Goal: Information Seeking & Learning: Find specific fact

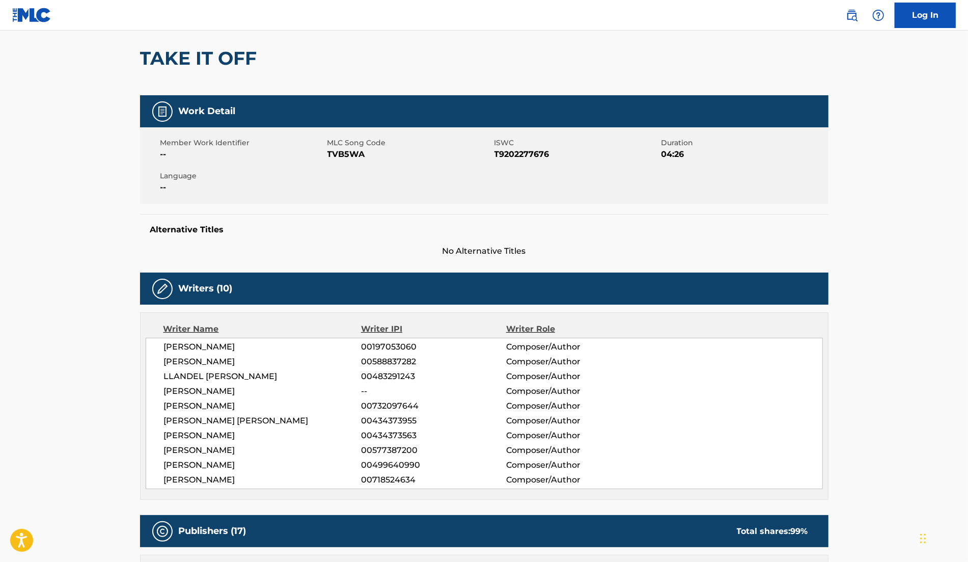
scroll to position [84, 0]
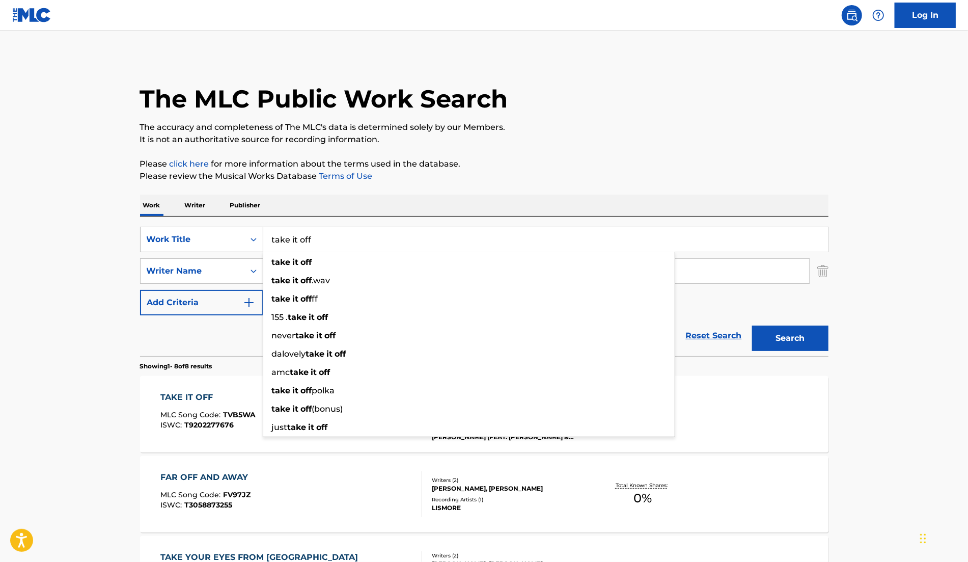
drag, startPoint x: 373, startPoint y: 238, endPoint x: 217, endPoint y: 238, distance: 155.9
click at [217, 238] on div "SearchWithCriteriab36d36a6-9cb4-4c7e-816e-ce35702ddb2c Work Title take it off t…" at bounding box center [484, 239] width 689 height 25
type input "THINK OF ME"
click at [407, 184] on div "The MLC Public Work Search The accuracy and completeness of The MLC's data is d…" at bounding box center [484, 558] width 713 height 1004
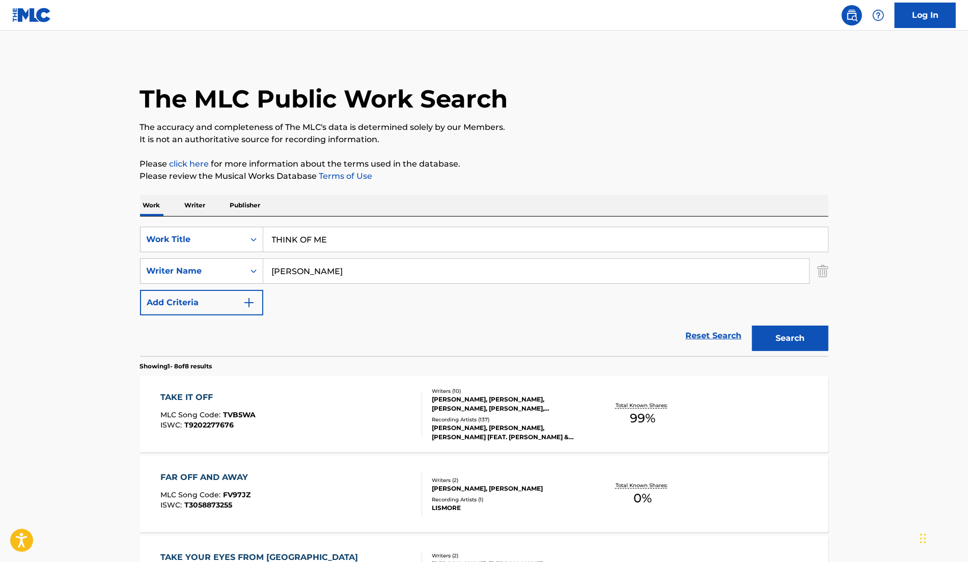
drag, startPoint x: 335, startPoint y: 270, endPoint x: 269, endPoint y: 268, distance: 65.2
click at [269, 268] on input "[PERSON_NAME]" at bounding box center [536, 271] width 546 height 24
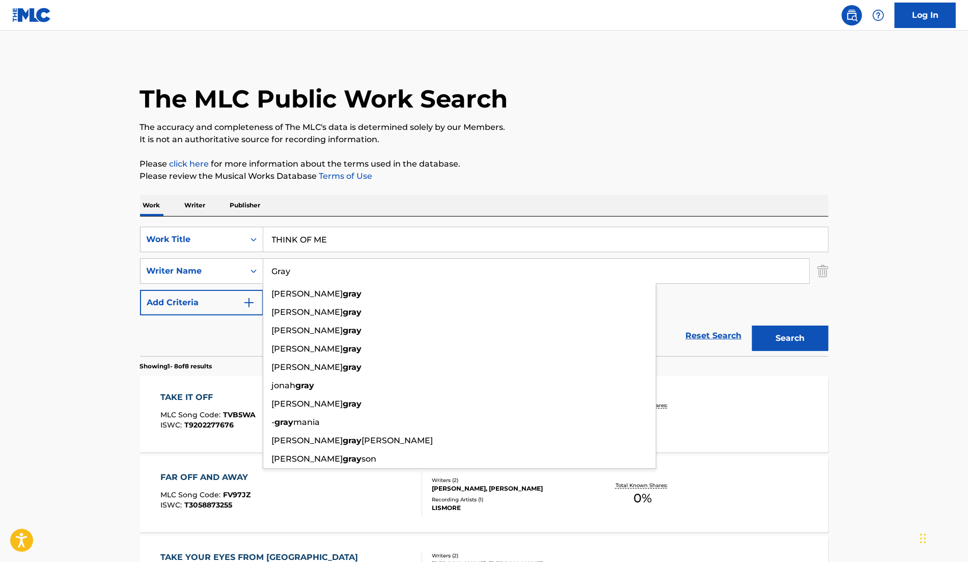
click at [807, 334] on button "Search" at bounding box center [790, 337] width 76 height 25
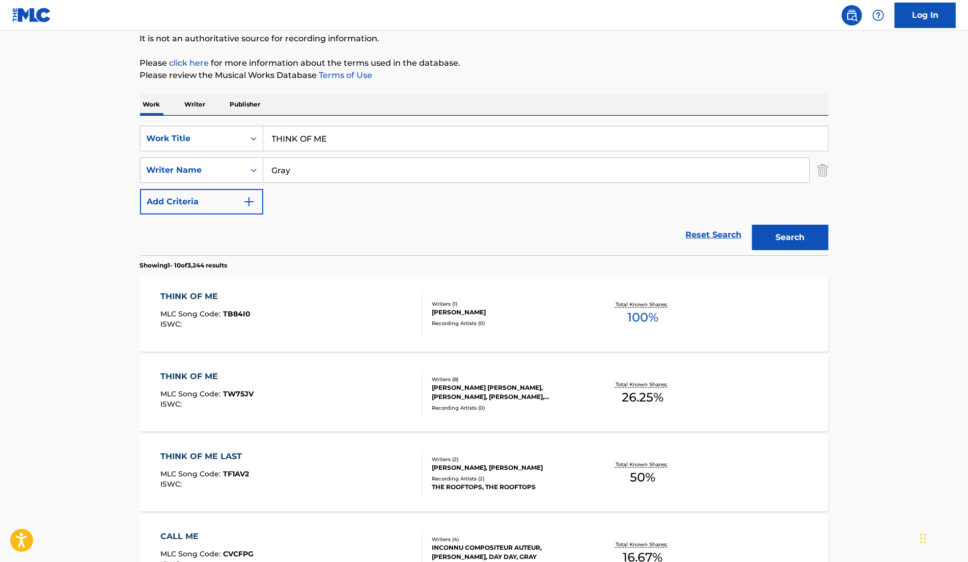
scroll to position [103, 0]
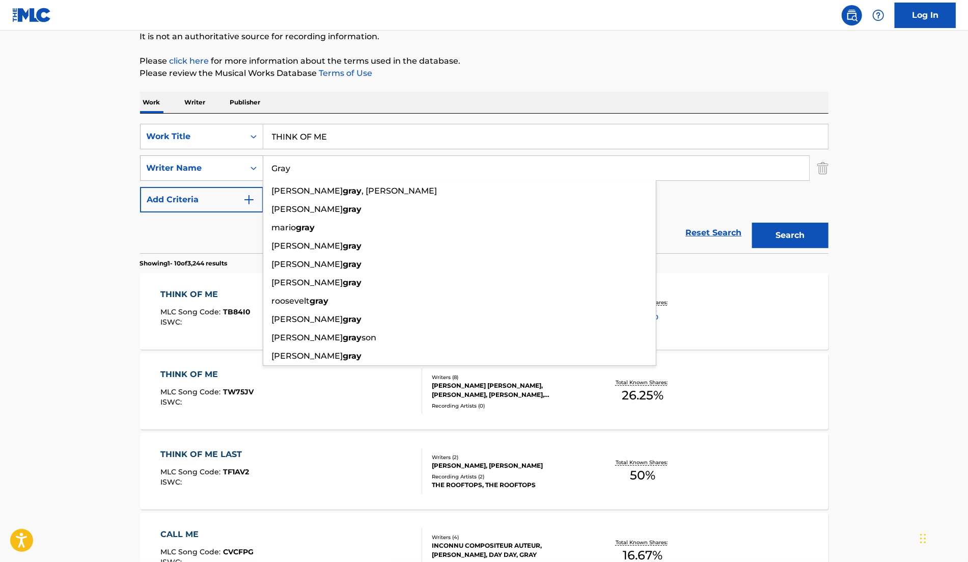
drag, startPoint x: 319, startPoint y: 174, endPoint x: 238, endPoint y: 165, distance: 81.1
click at [238, 165] on div "SearchWithCriteria9cc6b87e-8120-41e0-bf2c-17b6888a6f8f Writer Name [PERSON_NAME…" at bounding box center [484, 167] width 689 height 25
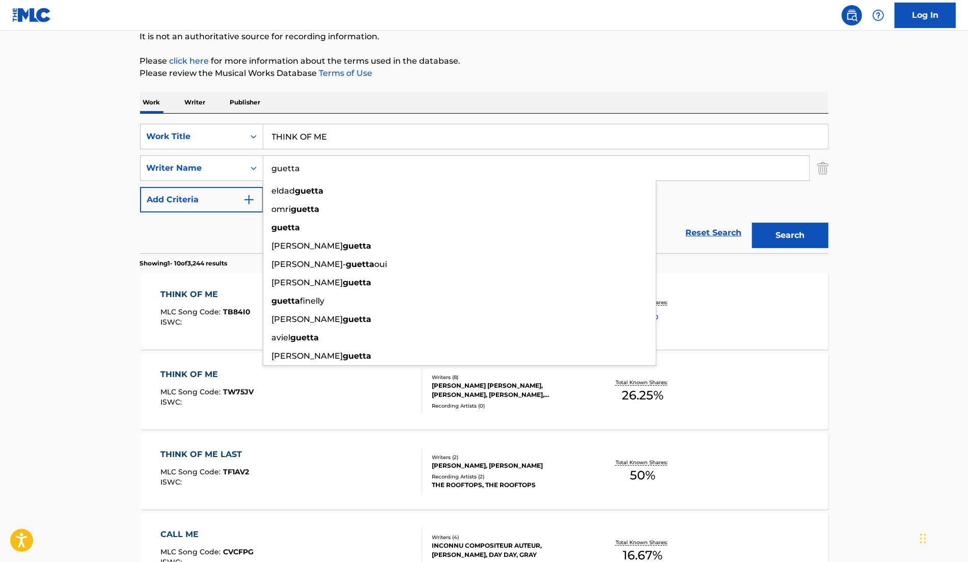
type input "guetta"
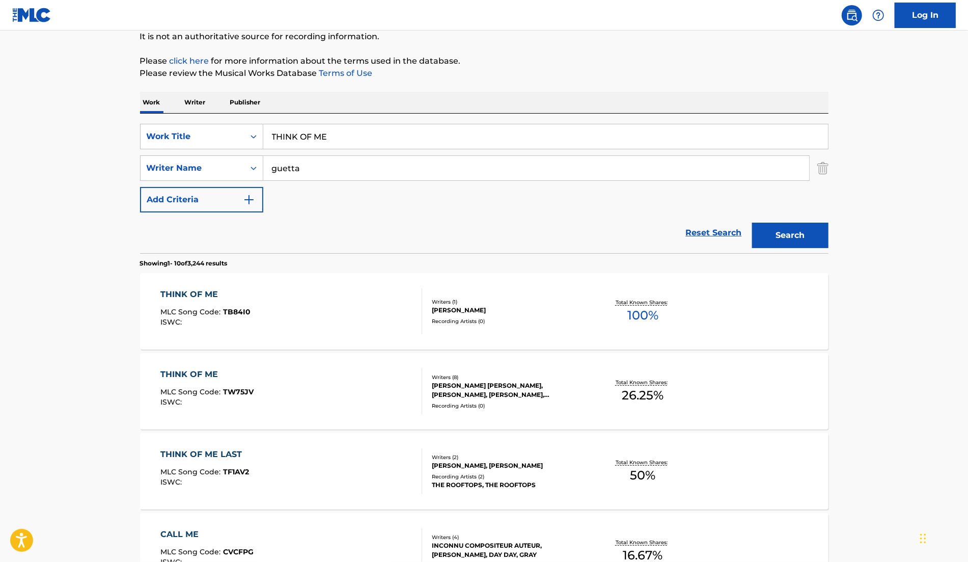
click at [803, 236] on button "Search" at bounding box center [790, 235] width 76 height 25
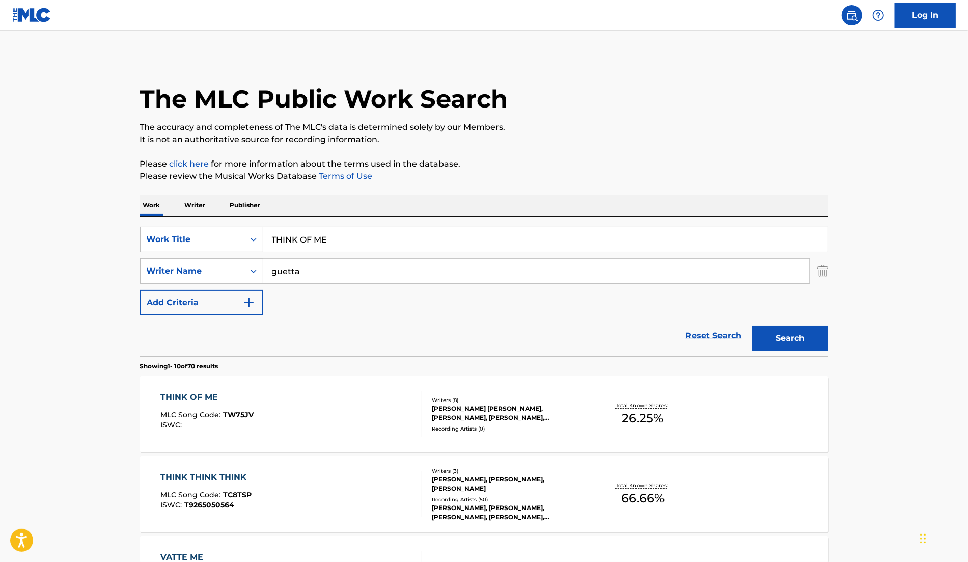
click at [504, 399] on div "Writers ( 8 )" at bounding box center [509, 400] width 154 height 8
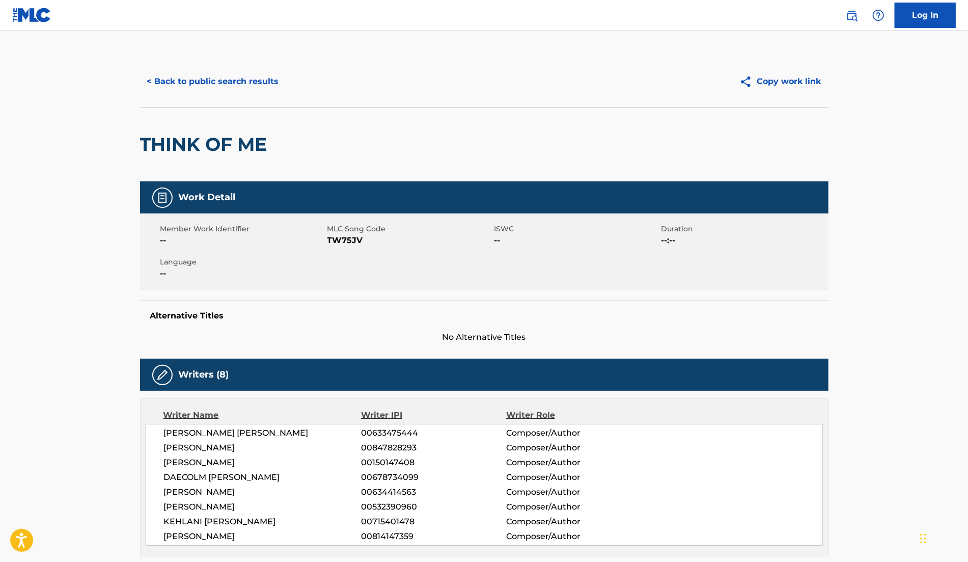
click at [217, 79] on button "< Back to public search results" at bounding box center [213, 81] width 146 height 25
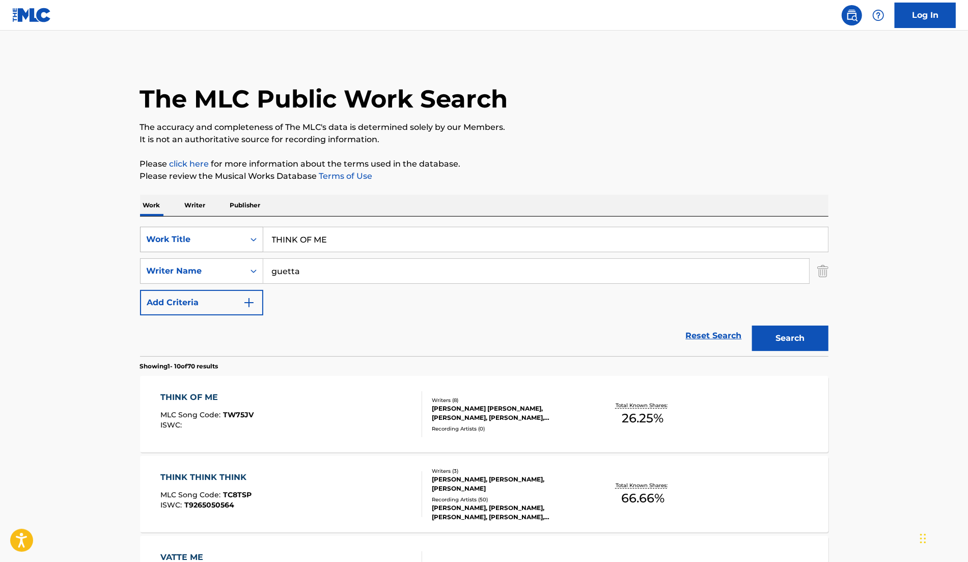
drag, startPoint x: 344, startPoint y: 241, endPoint x: 145, endPoint y: 235, distance: 198.7
click at [145, 235] on div "SearchWithCriteriab36d36a6-9cb4-4c7e-816e-ce35702ddb2c Work Title THINK OF ME" at bounding box center [484, 239] width 689 height 25
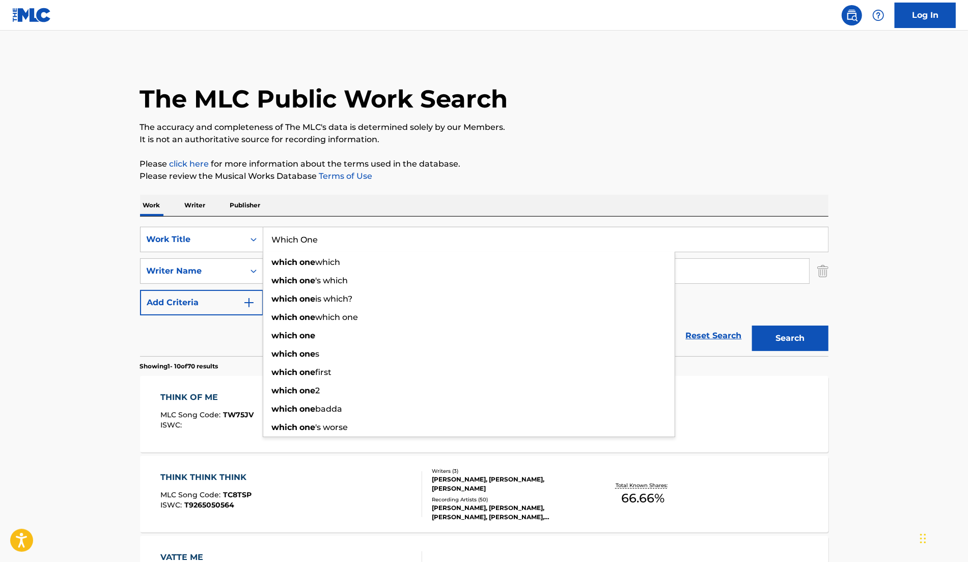
type input "Which One"
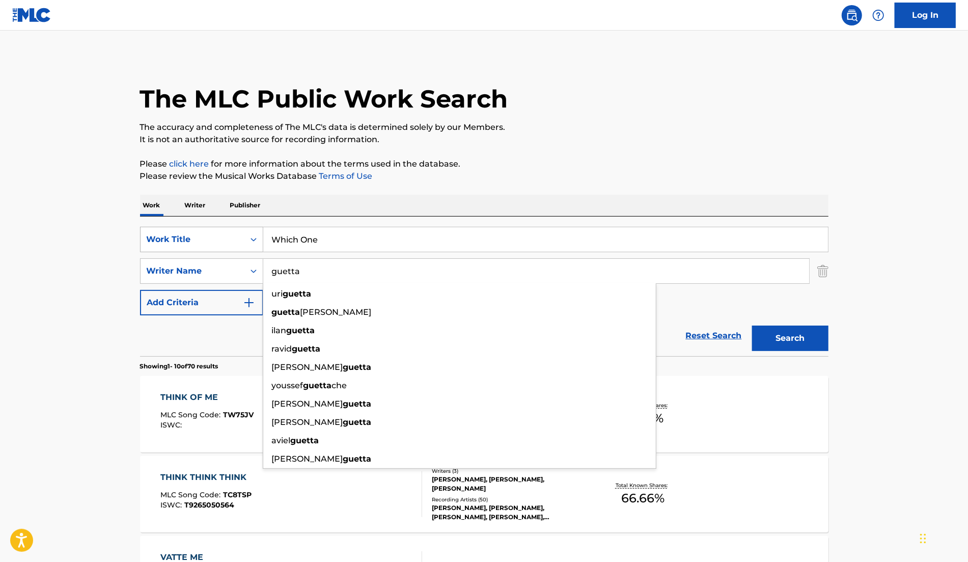
drag, startPoint x: 317, startPoint y: 279, endPoint x: 178, endPoint y: 240, distance: 143.8
click at [208, 242] on div "SearchWithCriteriab36d36a6-9cb4-4c7e-816e-ce35702ddb2c Work Title Which One Sea…" at bounding box center [484, 271] width 689 height 89
paste input "[PERSON_NAME]"
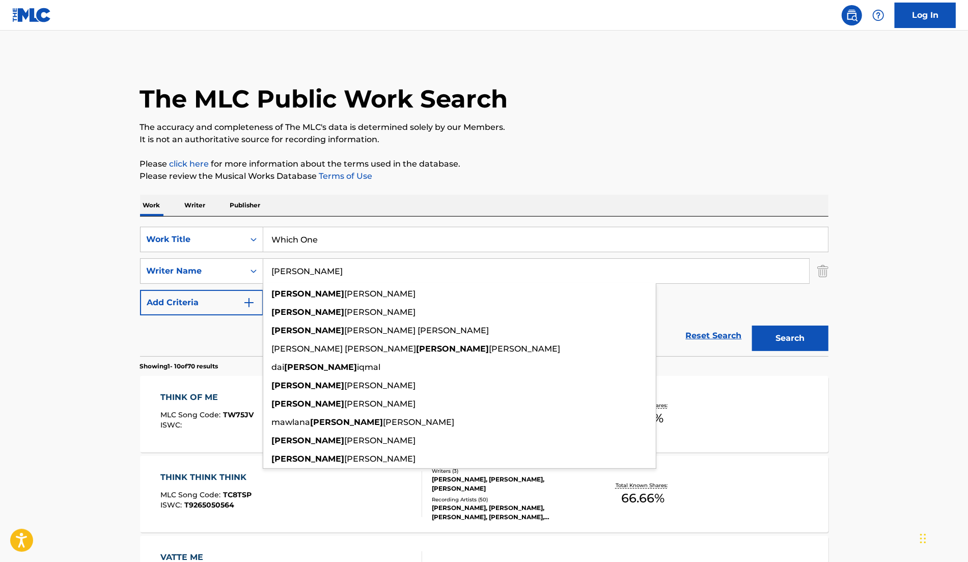
type input "[PERSON_NAME]"
click at [821, 337] on button "Search" at bounding box center [790, 337] width 76 height 25
